Goal: Transaction & Acquisition: Purchase product/service

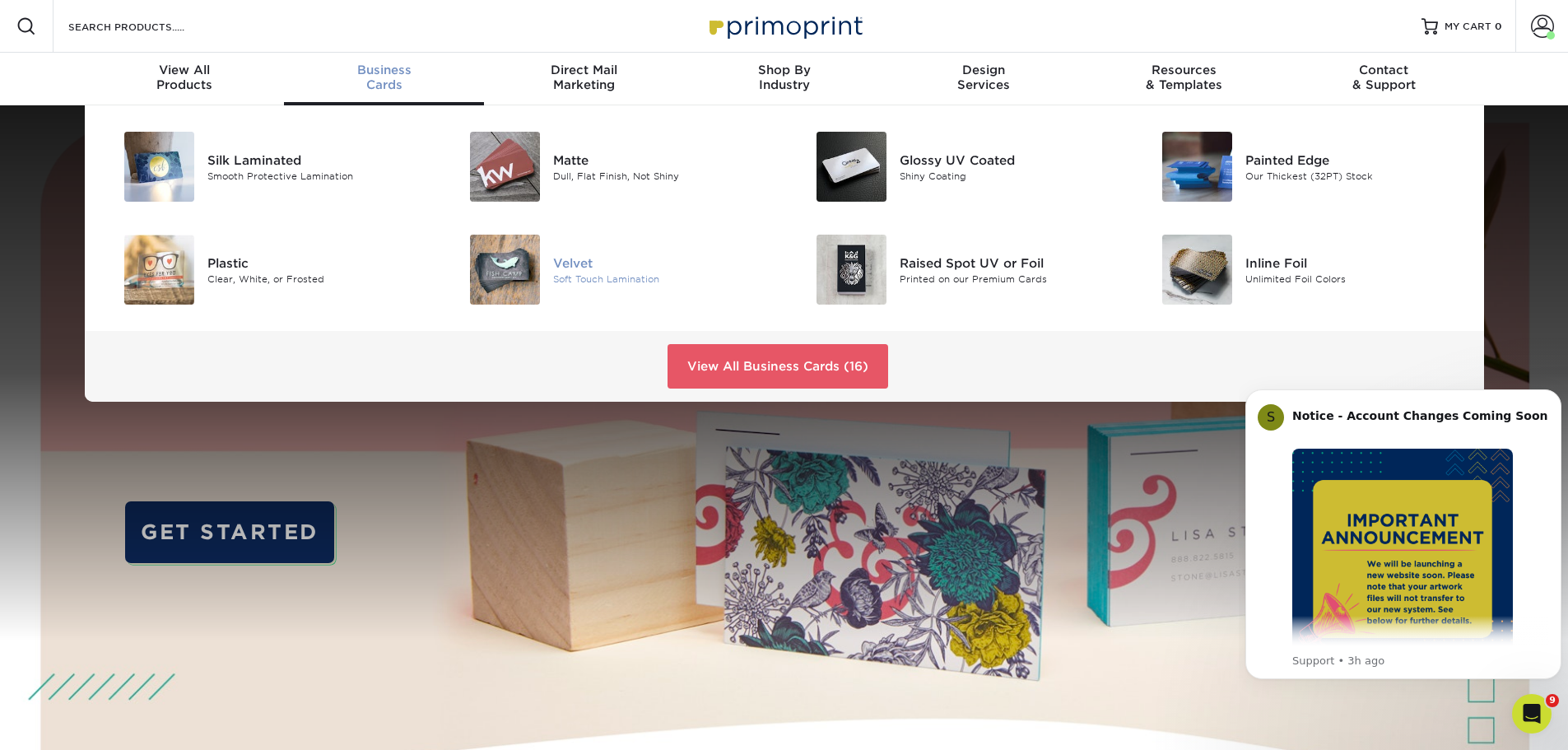
click at [612, 265] on div "Velvet" at bounding box center [662, 262] width 218 height 18
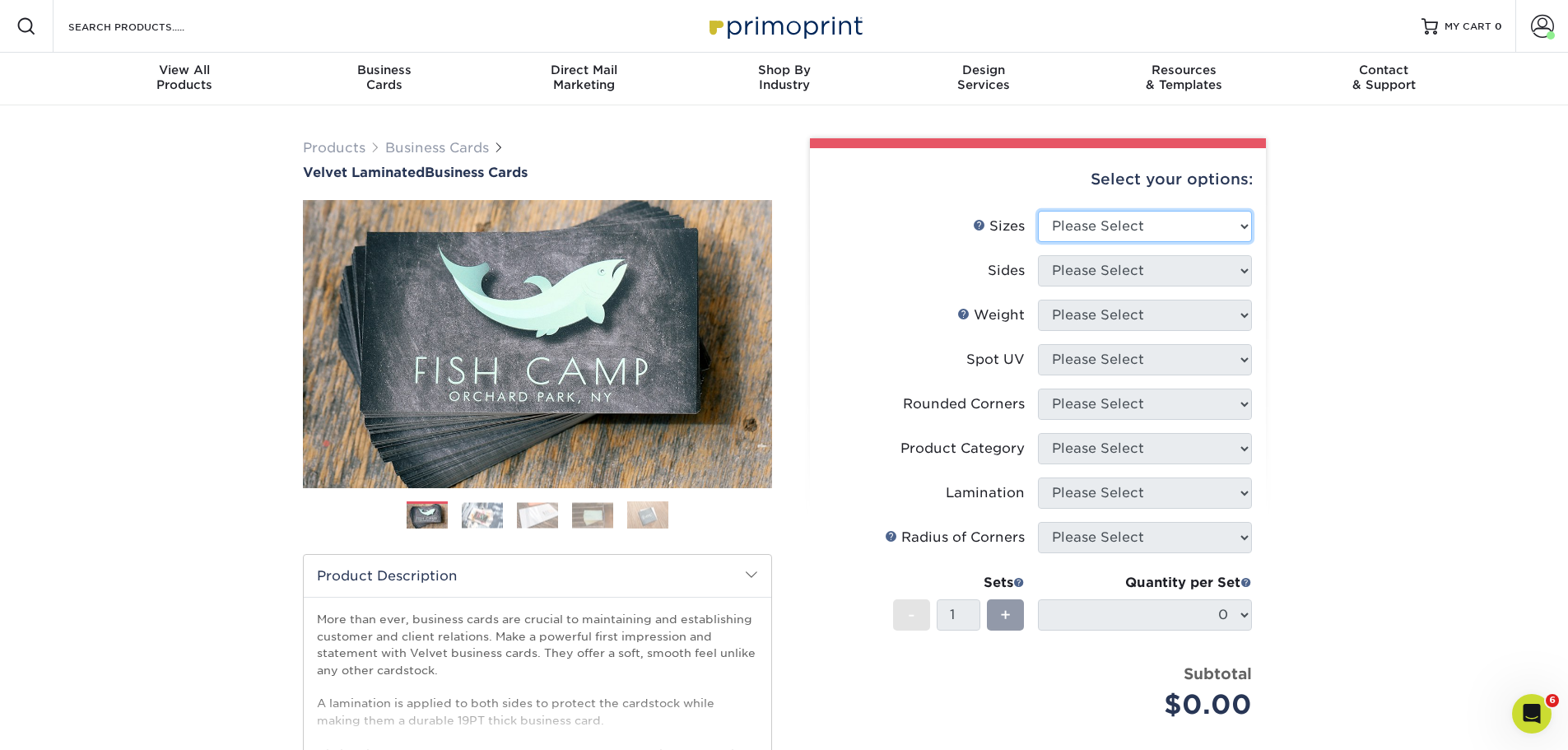
click at [1120, 234] on select "Please Select 1.5" x 3.5" - Mini 1.75" x 3.5" - Mini 2" x 2" - Square 2" x 3" -…" at bounding box center [1144, 227] width 214 height 31
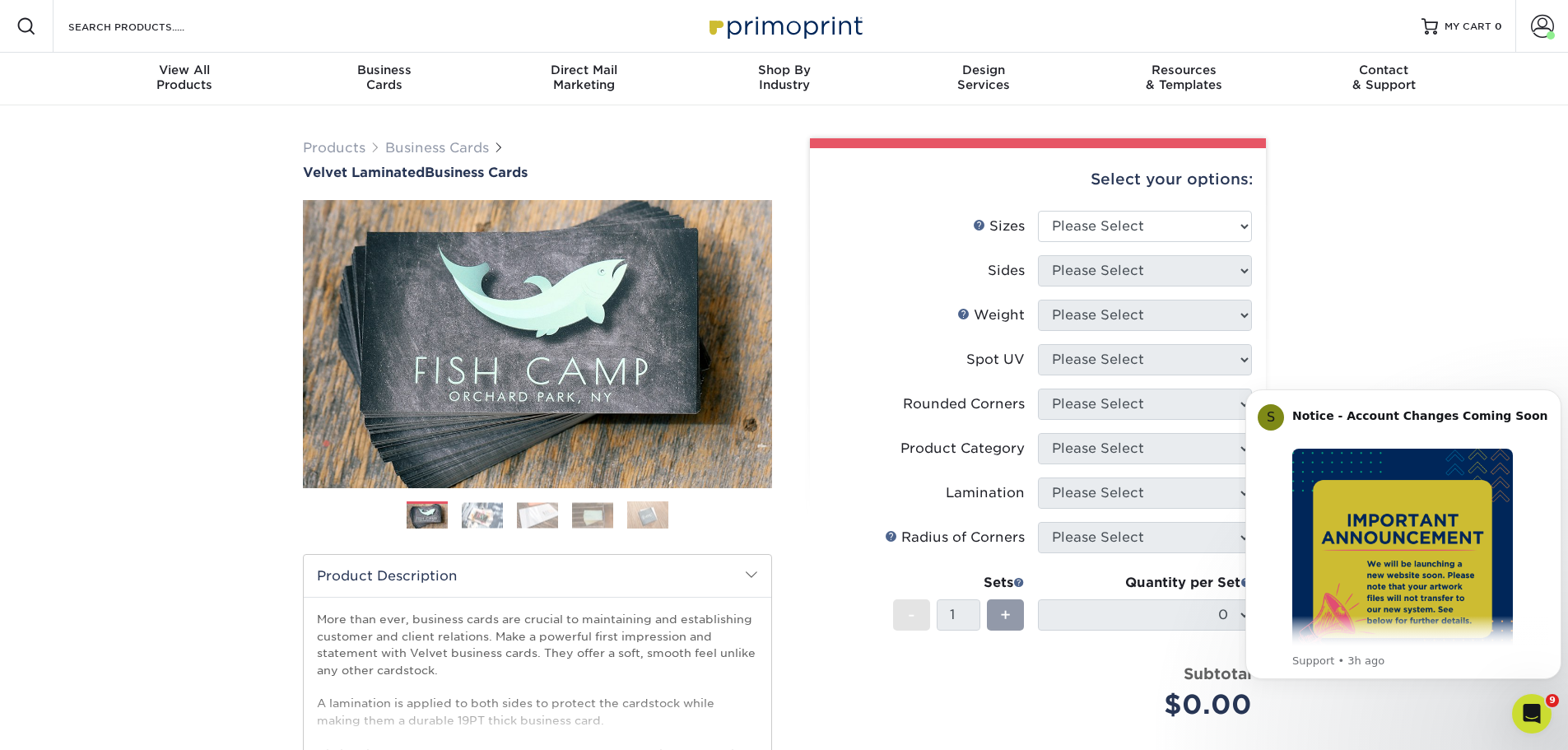
click at [1345, 257] on div "Products Business Cards Velvet Laminated Business Cards Previous Next" at bounding box center [784, 545] width 1568 height 880
click at [1094, 221] on select "Please Select 1.5" x 3.5" - Mini 1.75" x 3.5" - Mini 2" x 2" - Square 2" x 3" -…" at bounding box center [1144, 227] width 214 height 31
select select "2.00x3.50"
click at [1038, 211] on select "Please Select 1.5" x 3.5" - Mini 1.75" x 3.5" - Mini 2" x 2" - Square 2" x 3" -…" at bounding box center [1144, 227] width 214 height 31
click at [1113, 269] on select "Please Select Print Both Sides Print Front Only" at bounding box center [1144, 270] width 214 height 31
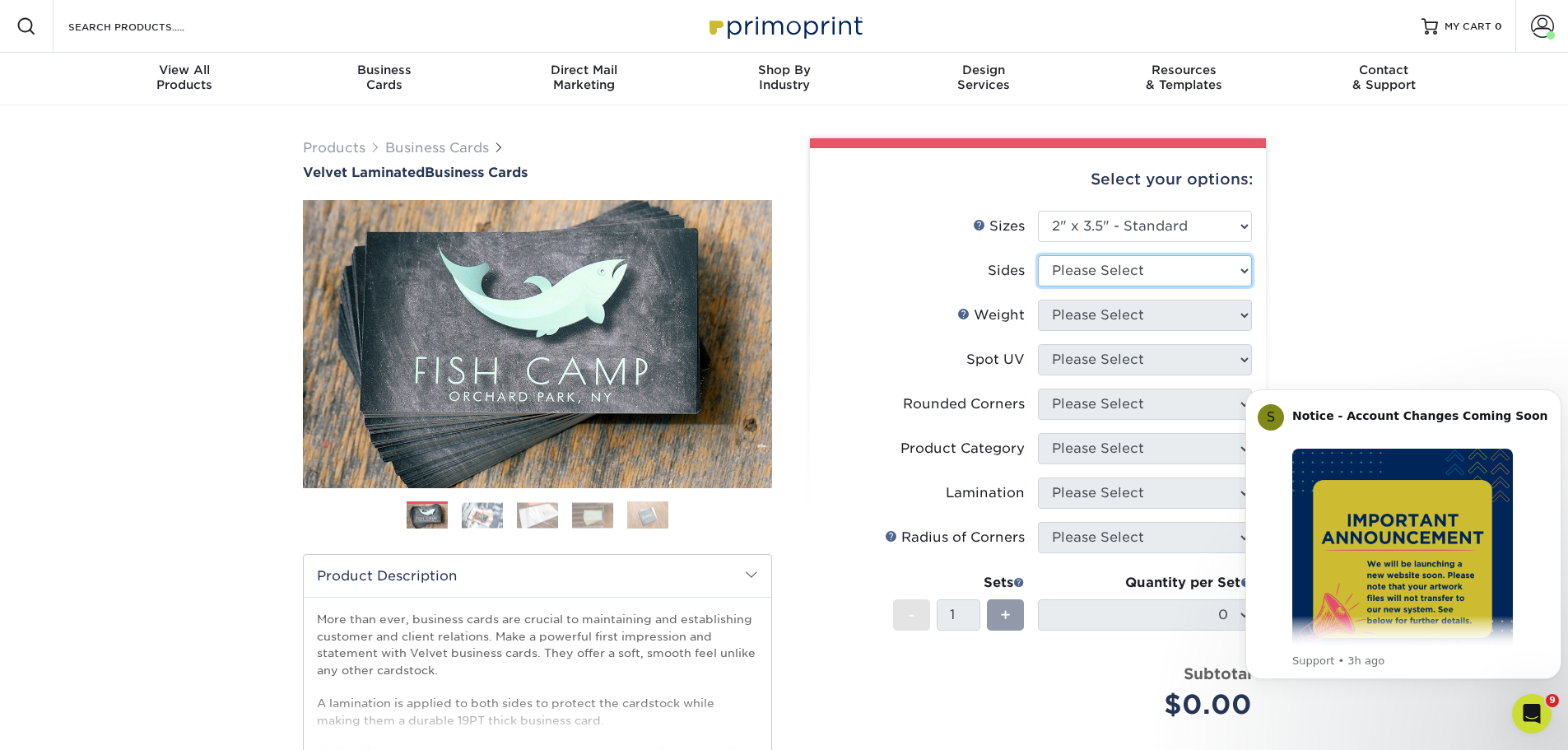
select select "13abbda7-1d64-4f25-8bb2-c179b224825d"
click at [1038, 255] on select "Please Select Print Both Sides Print Front Only" at bounding box center [1144, 270] width 214 height 31
click at [1131, 319] on select "Please Select 16PT" at bounding box center [1144, 315] width 214 height 31
select select "16PT"
click at [1038, 299] on select "Please Select 16PT" at bounding box center [1144, 315] width 214 height 31
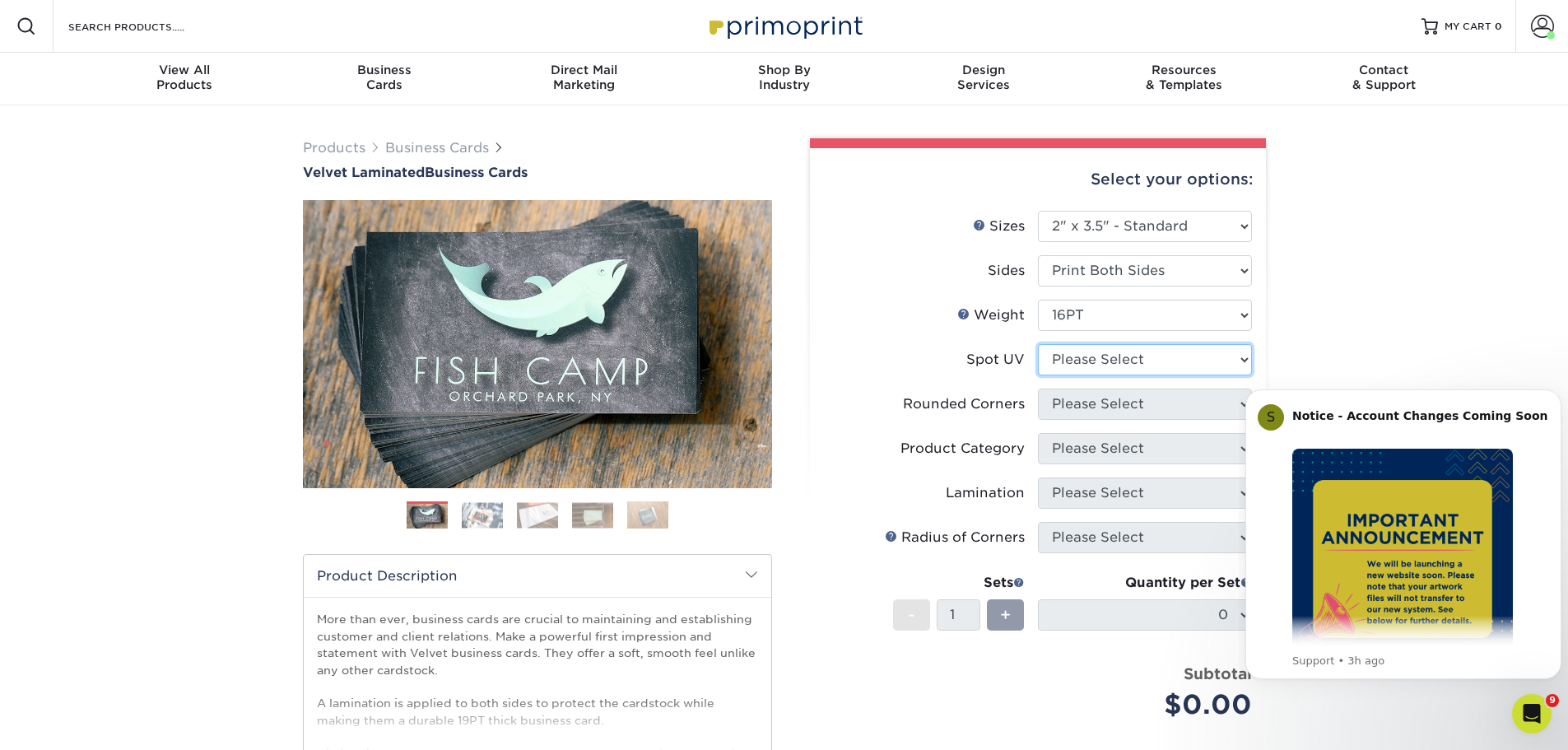
click at [1167, 361] on select "Please Select No Spot UV Front and Back (Both Sides) Front Only Back Only" at bounding box center [1144, 360] width 214 height 31
select select "0"
click at [1038, 344] on select "Please Select No Spot UV Front and Back (Both Sides) Front Only Back Only" at bounding box center [1144, 360] width 214 height 31
click at [1155, 400] on select "Please Select Yes - Round 2 Corners Yes - Round 4 Corners No" at bounding box center [1144, 404] width 214 height 31
select select "7672df9e-0e0a-464d-8e1f-920c575e4da3"
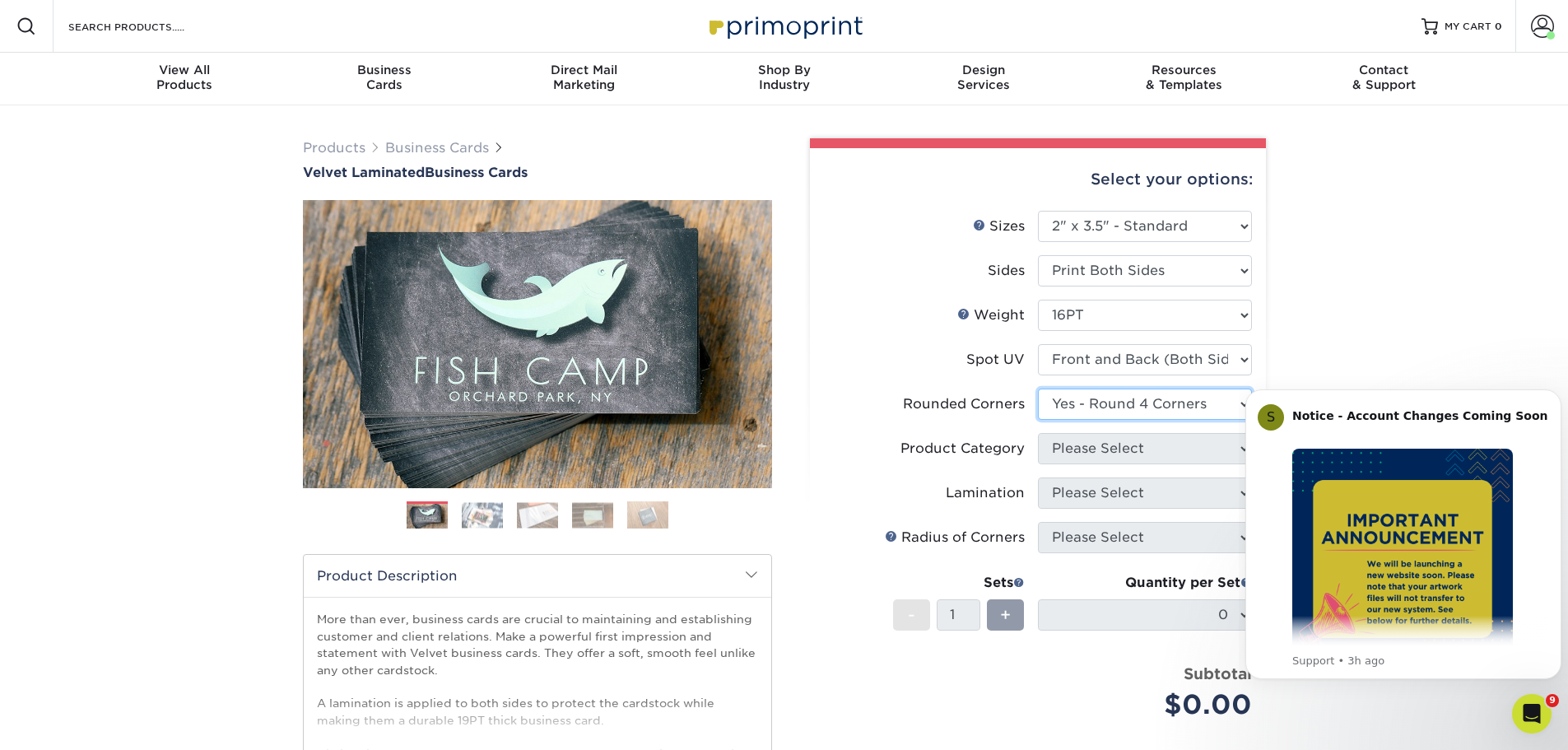
click at [1038, 389] on select "Please Select Yes - Round 2 Corners Yes - Round 4 Corners No" at bounding box center [1144, 404] width 214 height 31
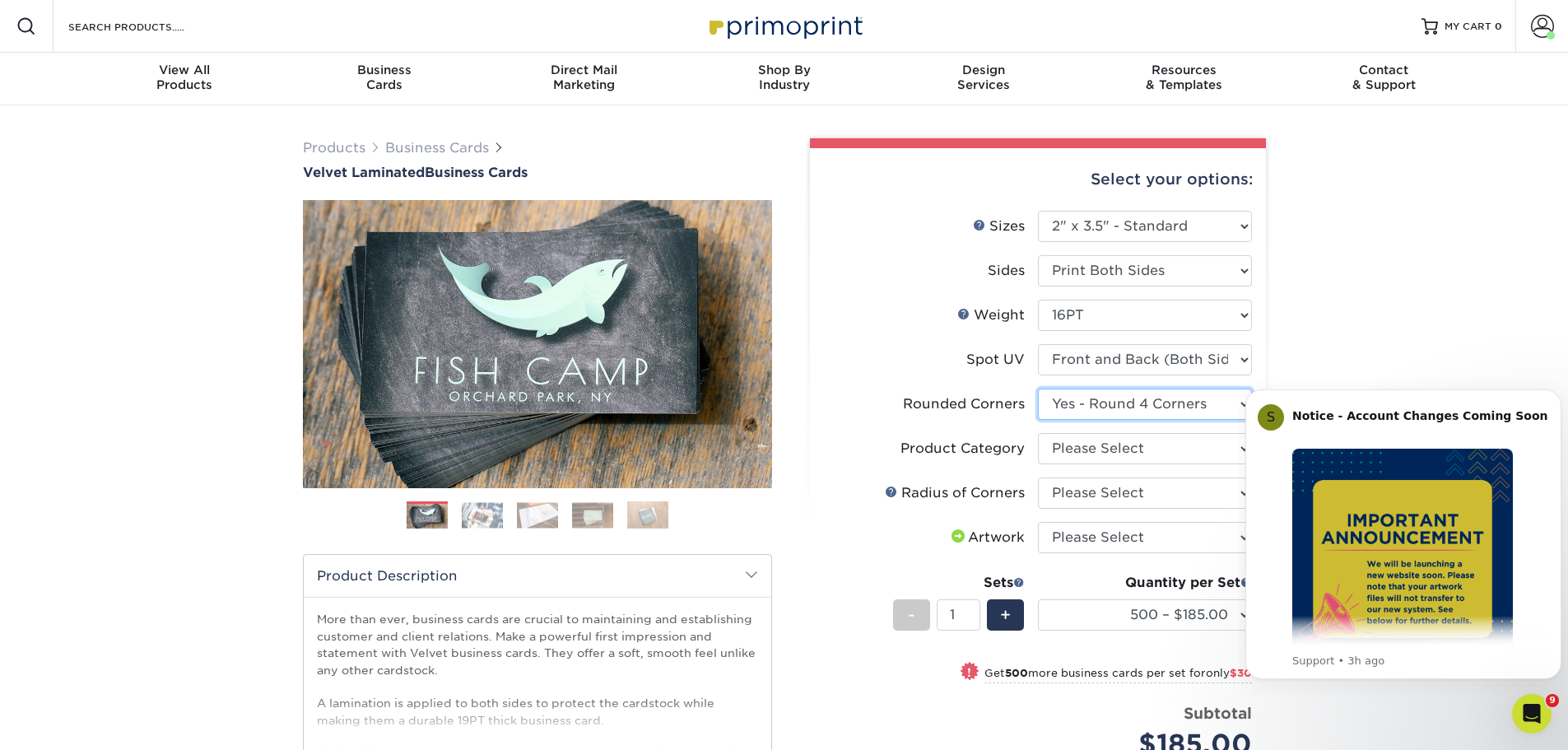
scroll to position [82, 0]
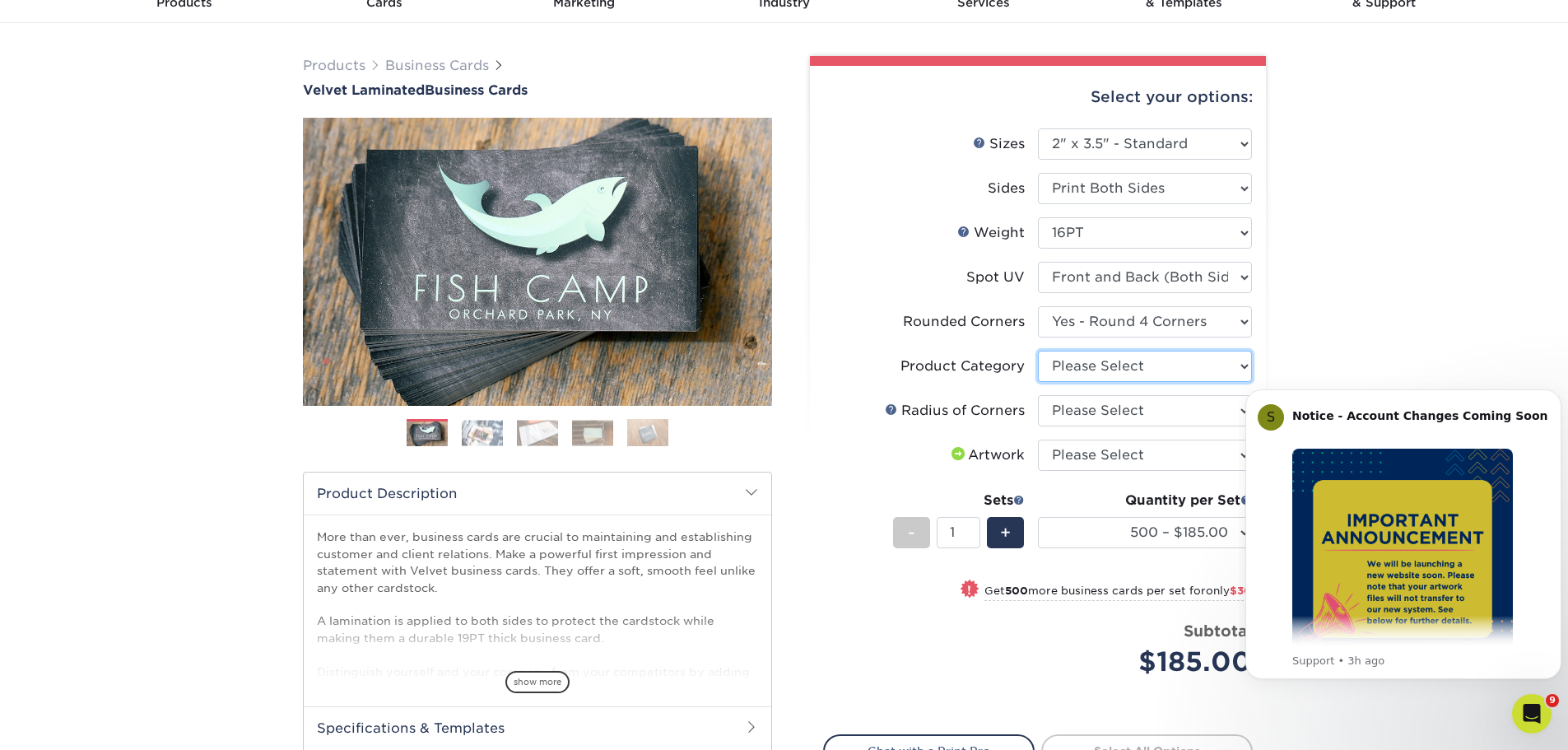
click at [1119, 366] on select "Please Select Business Cards" at bounding box center [1144, 366] width 214 height 31
select select "3b5148f1-0588-4f88-a218-97bcfdce65c1"
click at [1038, 351] on select "Please Select Business Cards" at bounding box center [1144, 366] width 214 height 31
click at [1117, 410] on select "Please Select Rounded 1/8" Rounded 1/4"" at bounding box center [1144, 410] width 214 height 31
select select "589680c7-ee9a-431b-9d12-d7aeb1386a97"
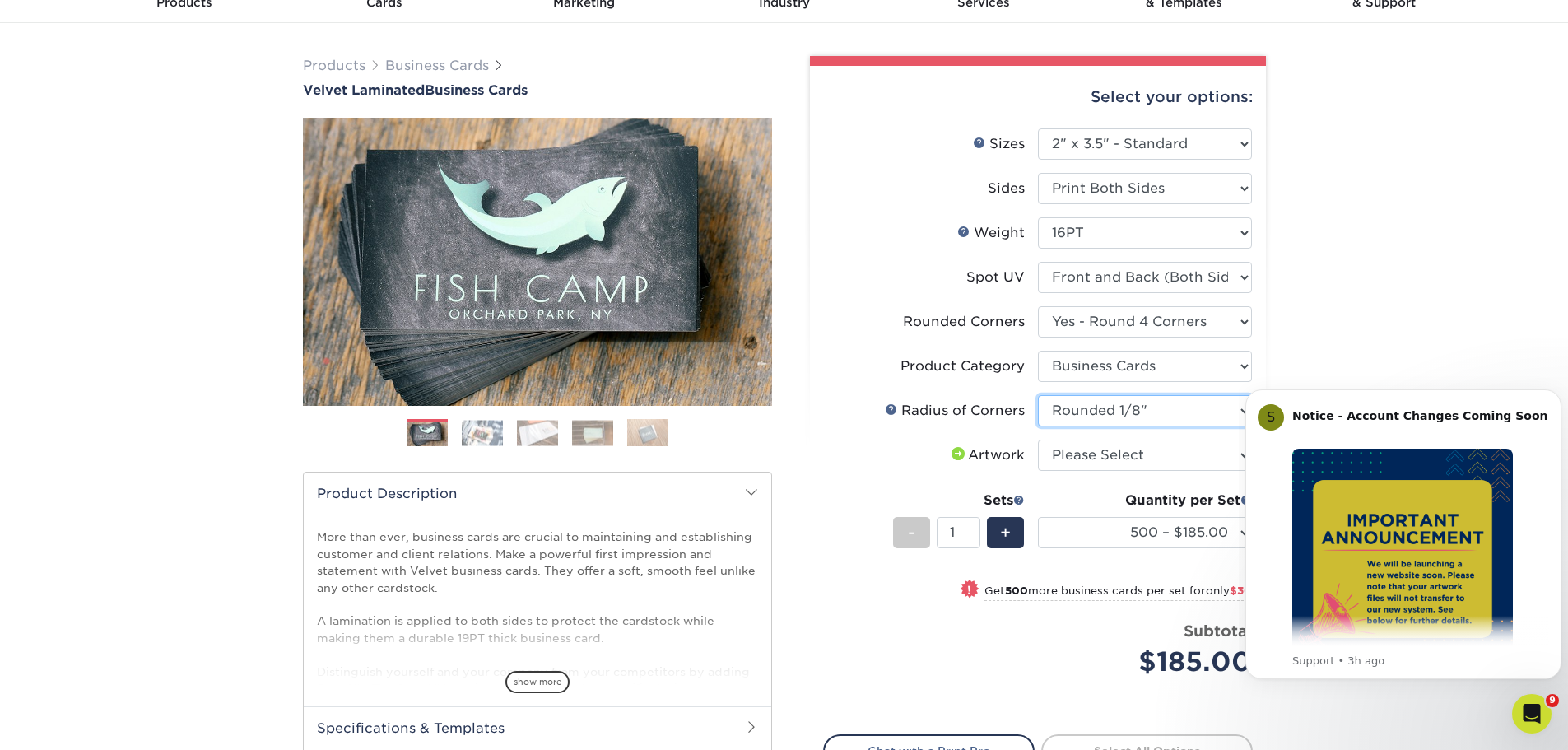
click at [1038, 395] on select "Please Select Rounded 1/8" Rounded 1/4"" at bounding box center [1144, 410] width 214 height 31
click at [1131, 452] on select "Please Select I will upload files I need a design - $100" at bounding box center [1144, 455] width 214 height 31
select select "upload"
click at [1038, 439] on select "Please Select I will upload files I need a design - $100" at bounding box center [1144, 455] width 214 height 31
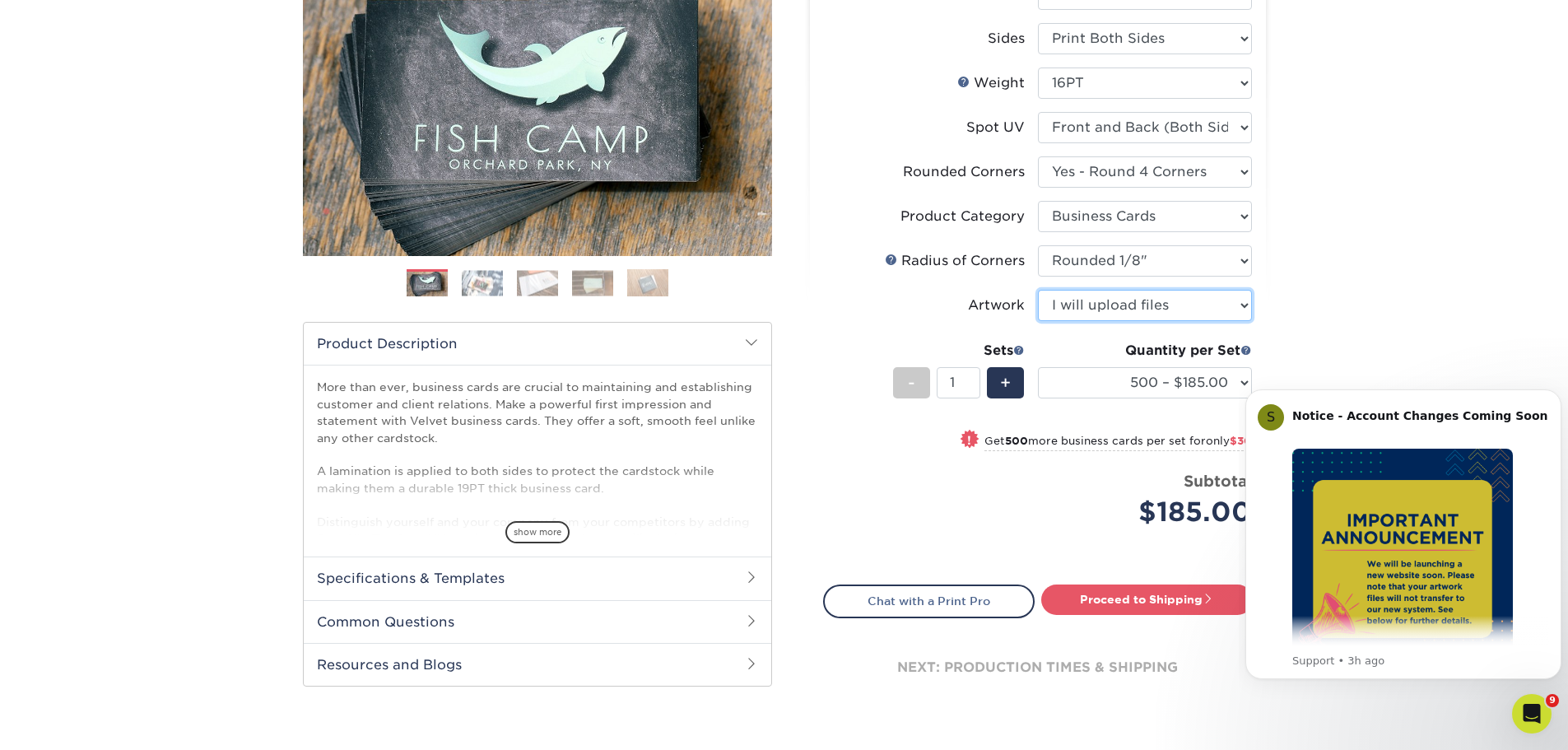
scroll to position [247, 0]
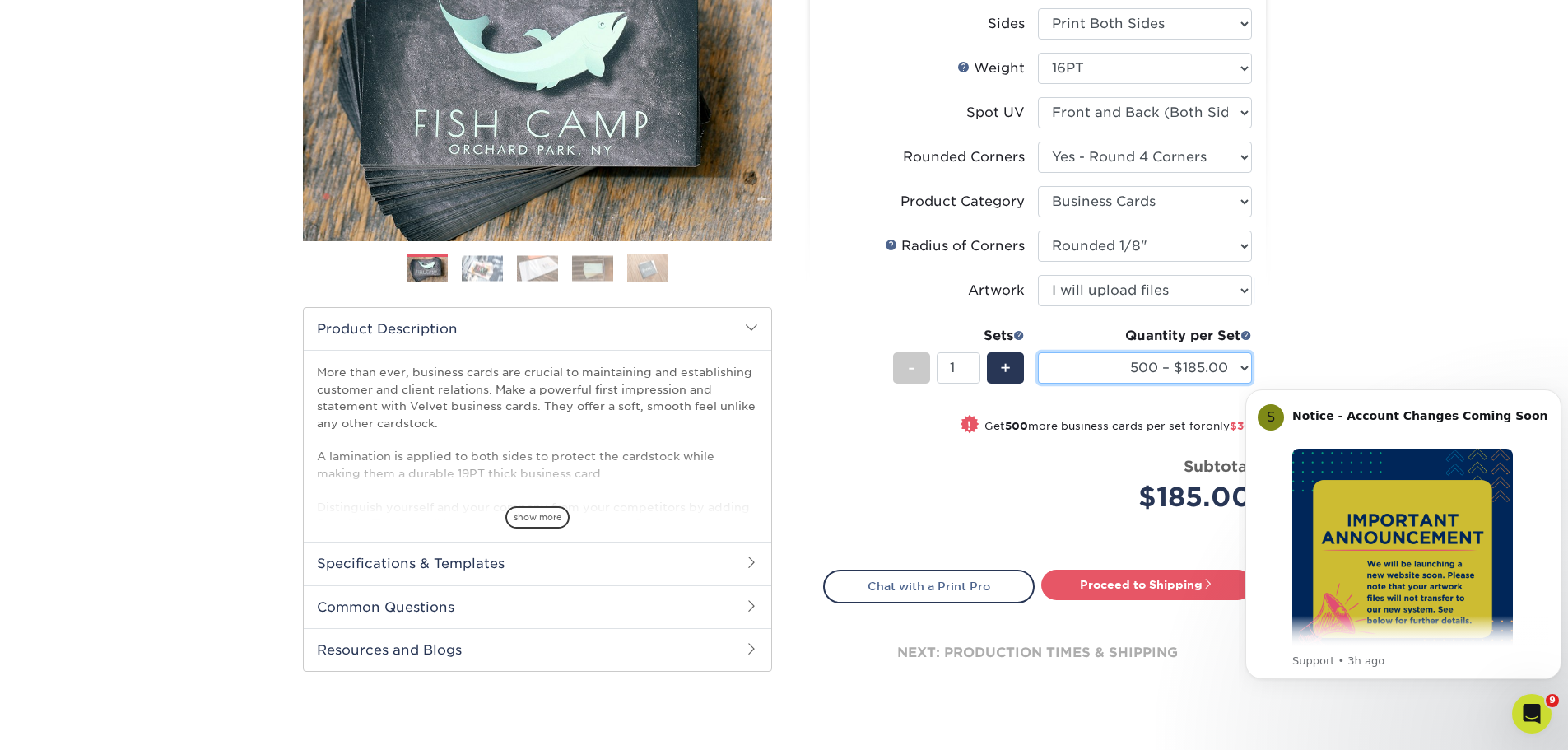
click at [1144, 373] on select "500 – $185.00 1000 – $215.00 2500 – $518.00 5000 – $869.00 10000 – $1557.00" at bounding box center [1144, 368] width 214 height 31
click at [1390, 332] on div "Products Business Cards Velvet Laminated Business Cards Previous Next" at bounding box center [784, 310] width 1568 height 903
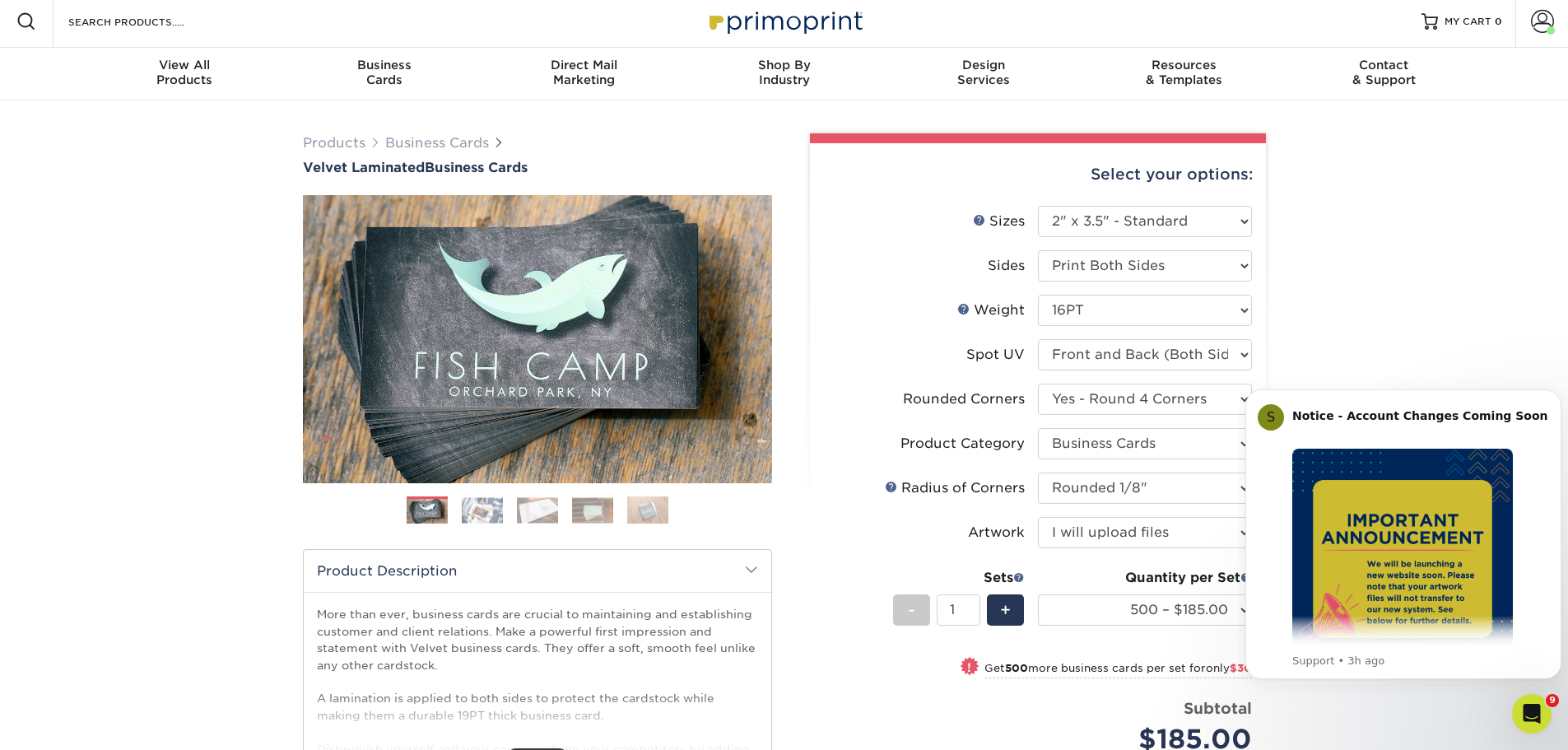
scroll to position [0, 0]
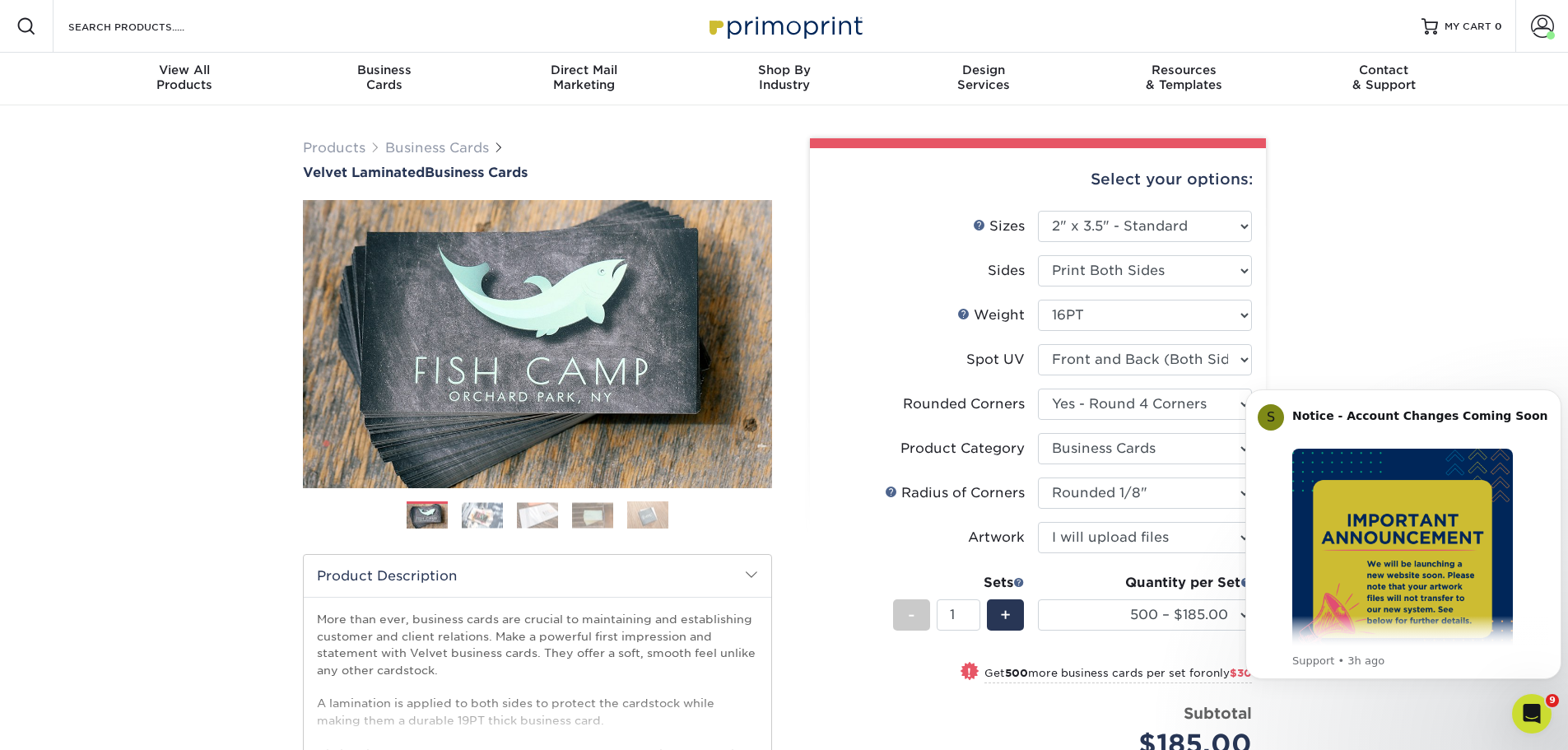
click at [198, 203] on div "Products Business Cards Velvet Laminated Business Cards Previous Next" at bounding box center [784, 557] width 1568 height 903
